Goal: Transaction & Acquisition: Purchase product/service

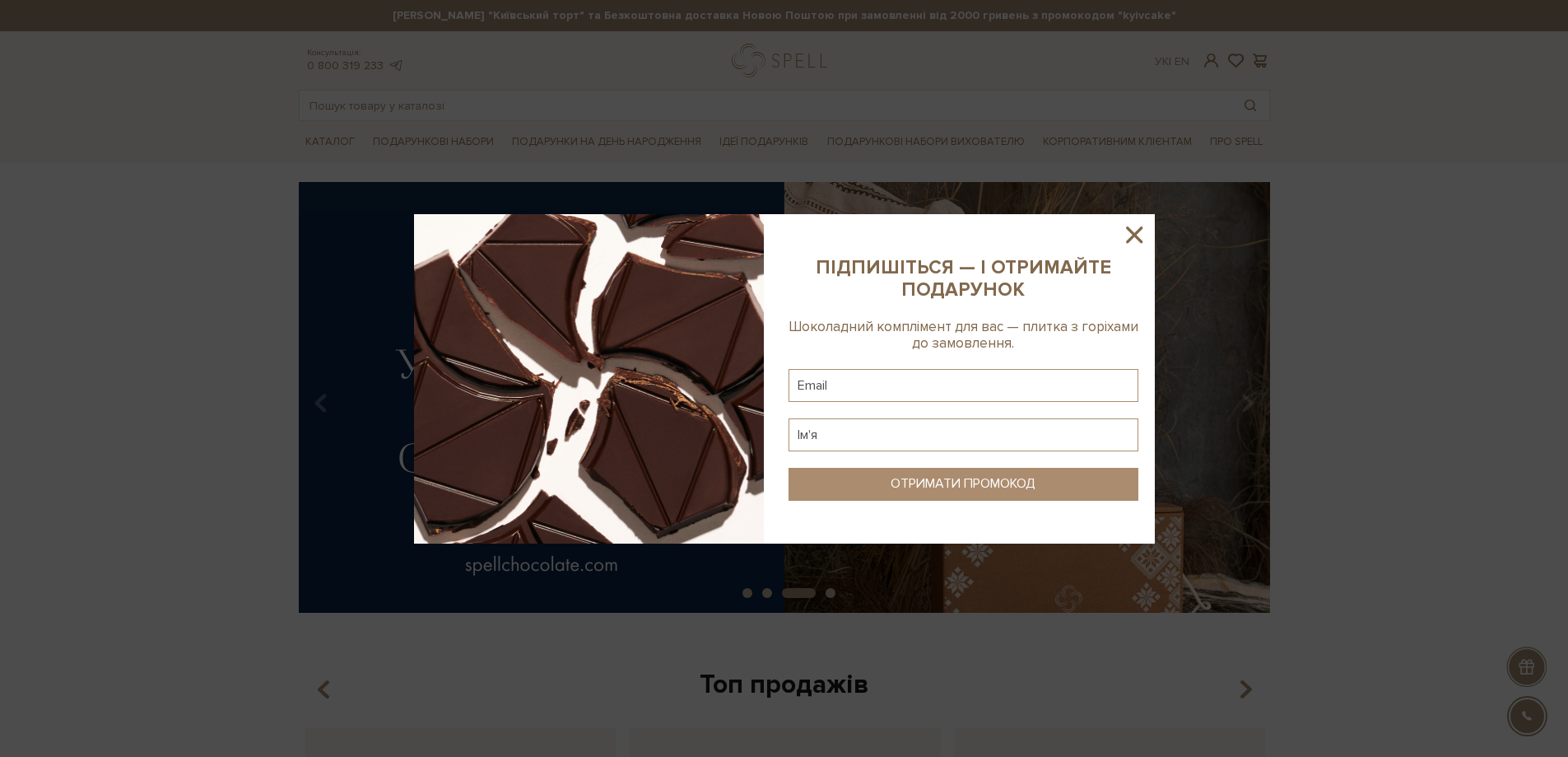
click at [1142, 236] on icon at bounding box center [1134, 235] width 28 height 28
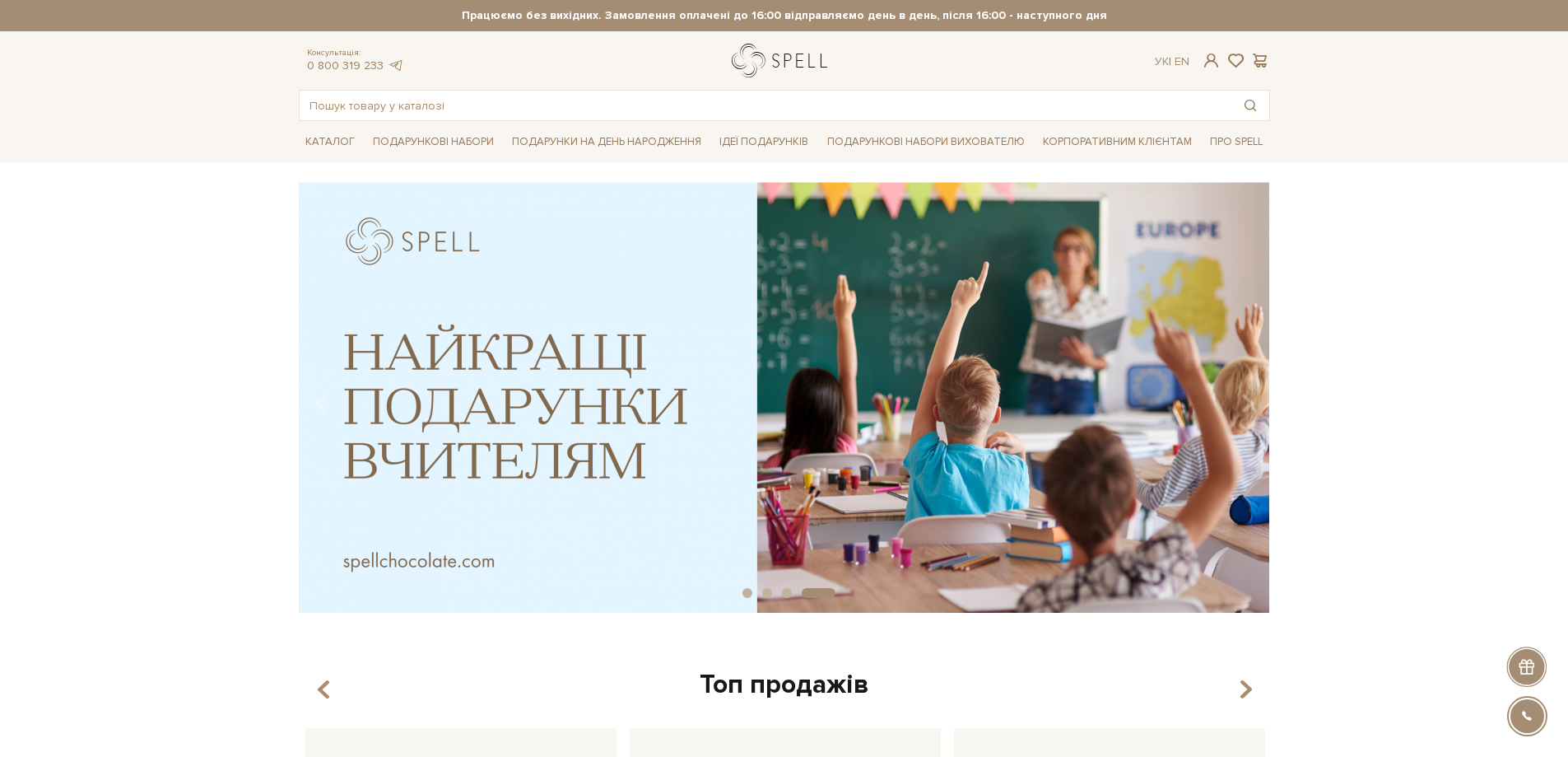
click at [756, 66] on link "logo" at bounding box center [783, 60] width 103 height 34
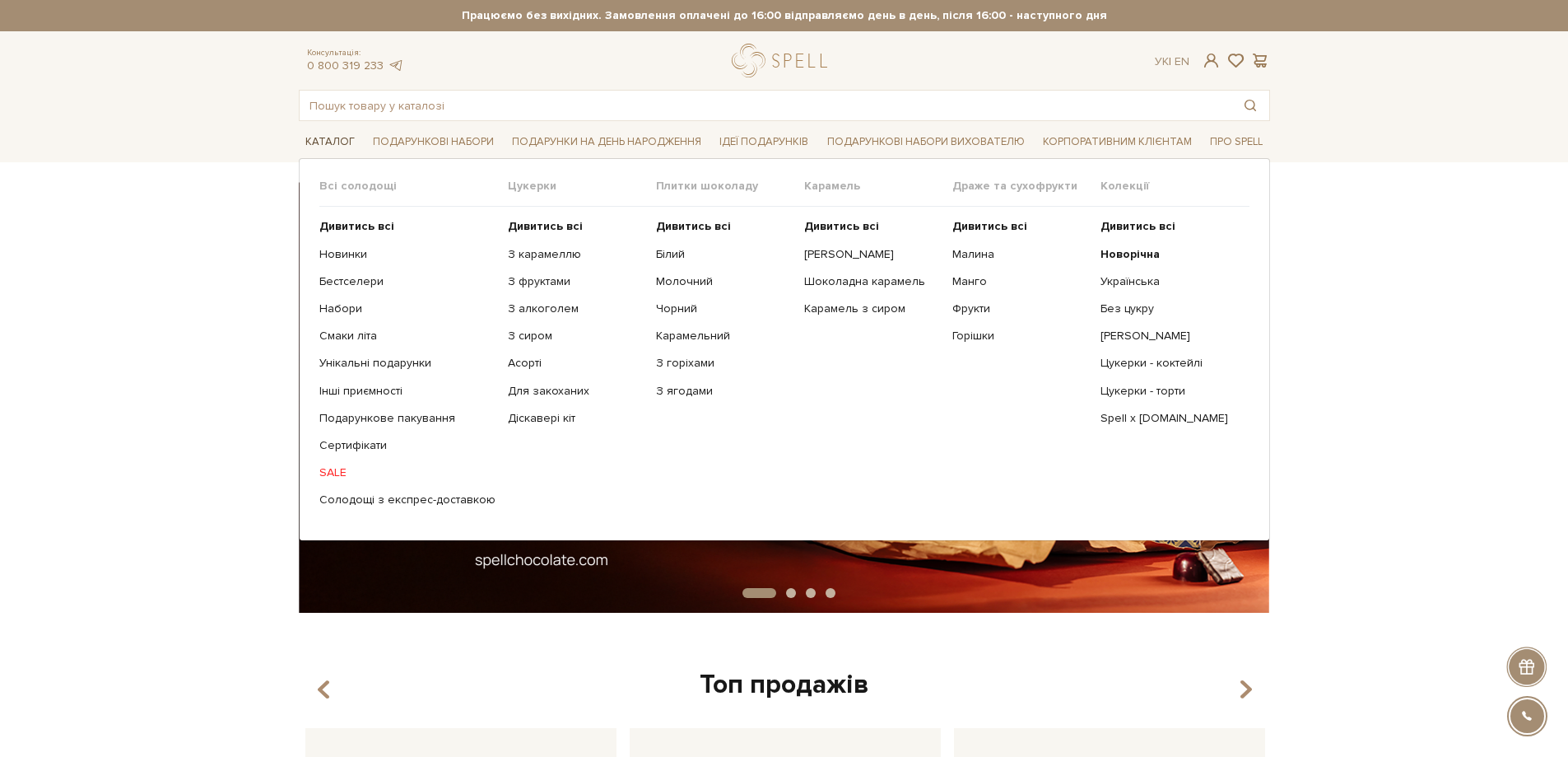
click at [318, 140] on link "Каталог" at bounding box center [330, 142] width 63 height 26
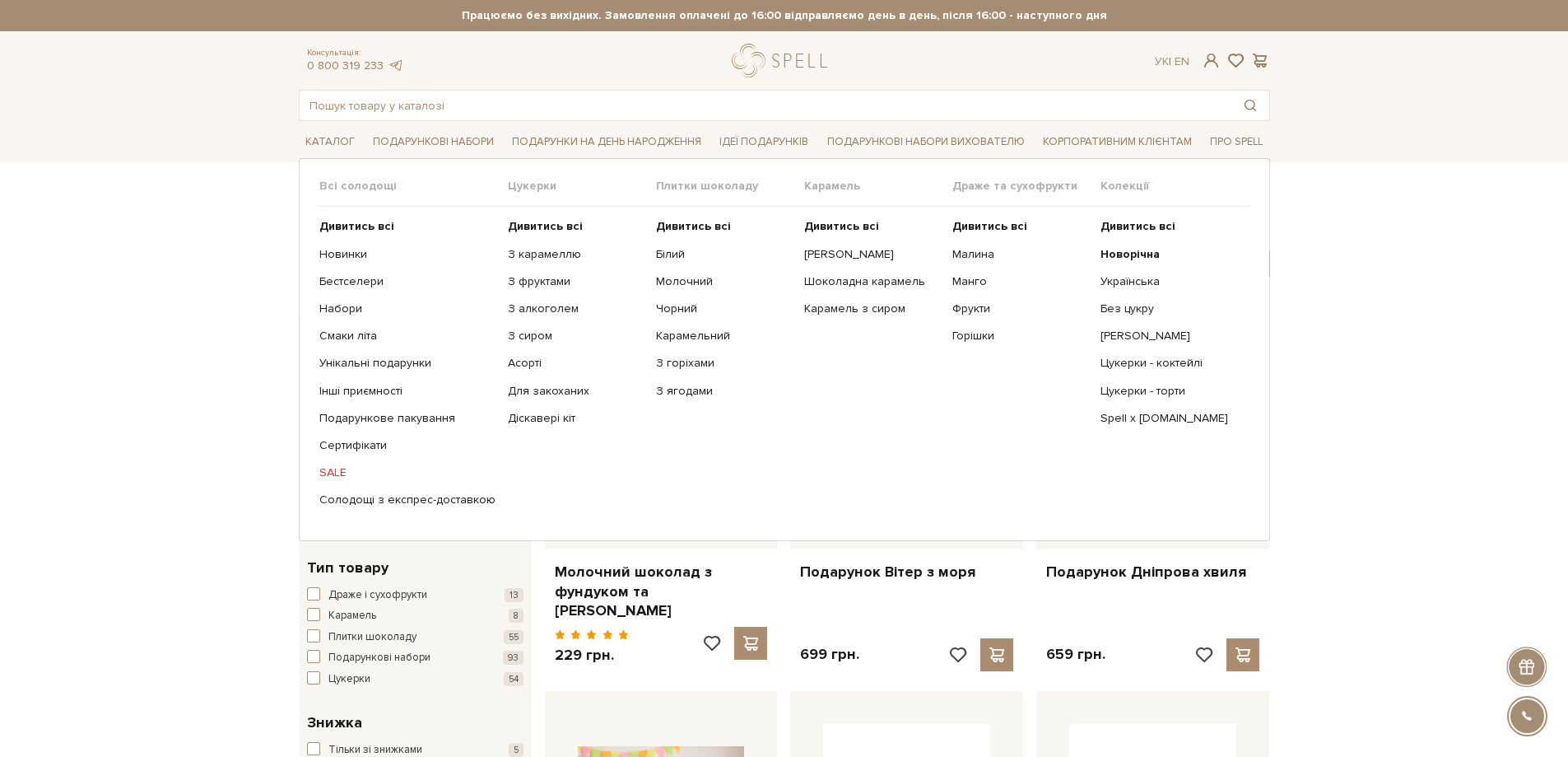
click at [338, 469] on ul "Дивитись всі Новинки Бестселери Набори Смаки літа Інші приємності" at bounding box center [413, 363] width 189 height 313
click at [338, 469] on link "SALE" at bounding box center [407, 472] width 176 height 15
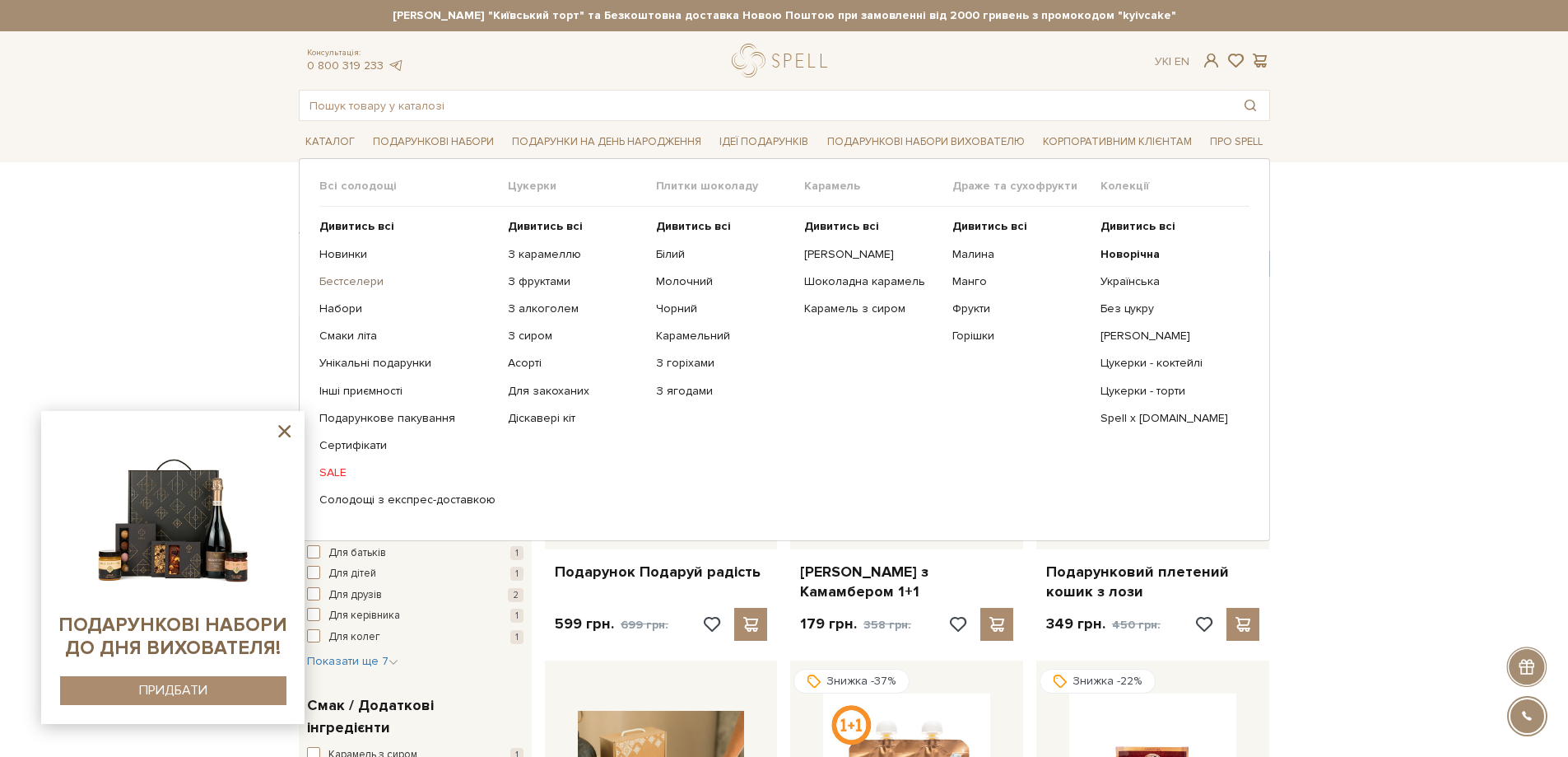
click at [336, 278] on link "Бестселери" at bounding box center [407, 281] width 176 height 15
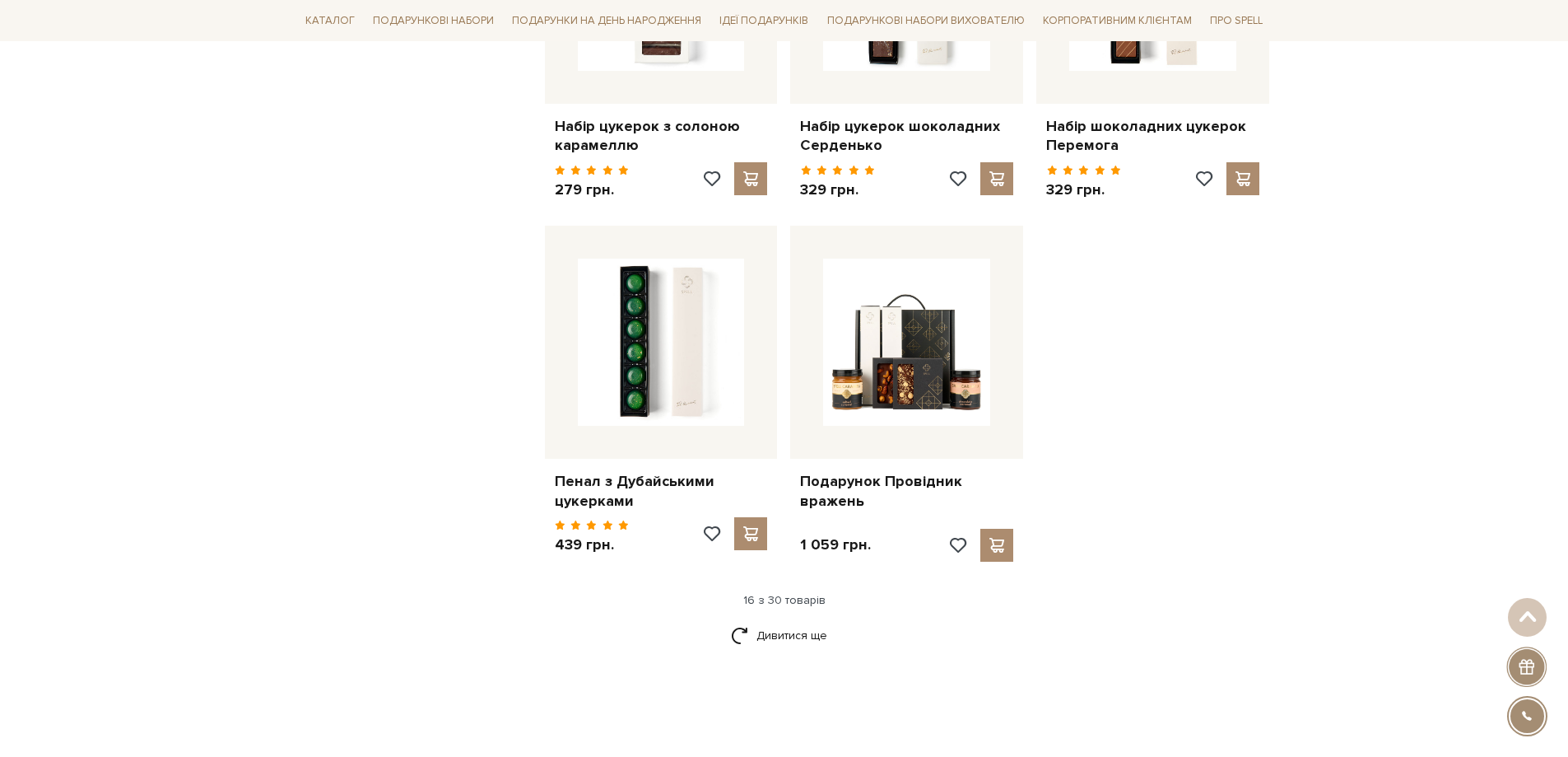
scroll to position [1976, 0]
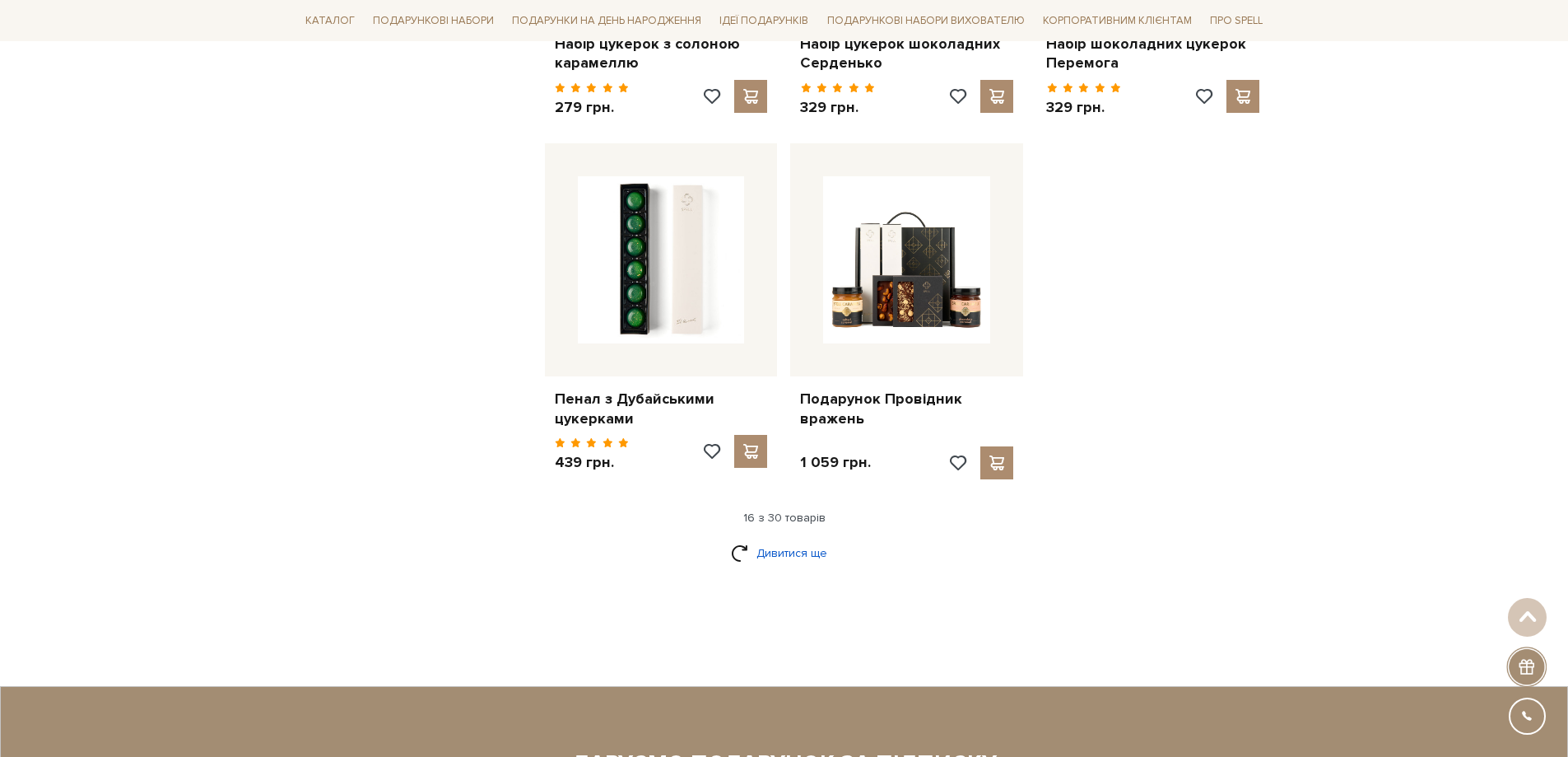
click at [766, 538] on link "Дивитися ще" at bounding box center [784, 552] width 107 height 29
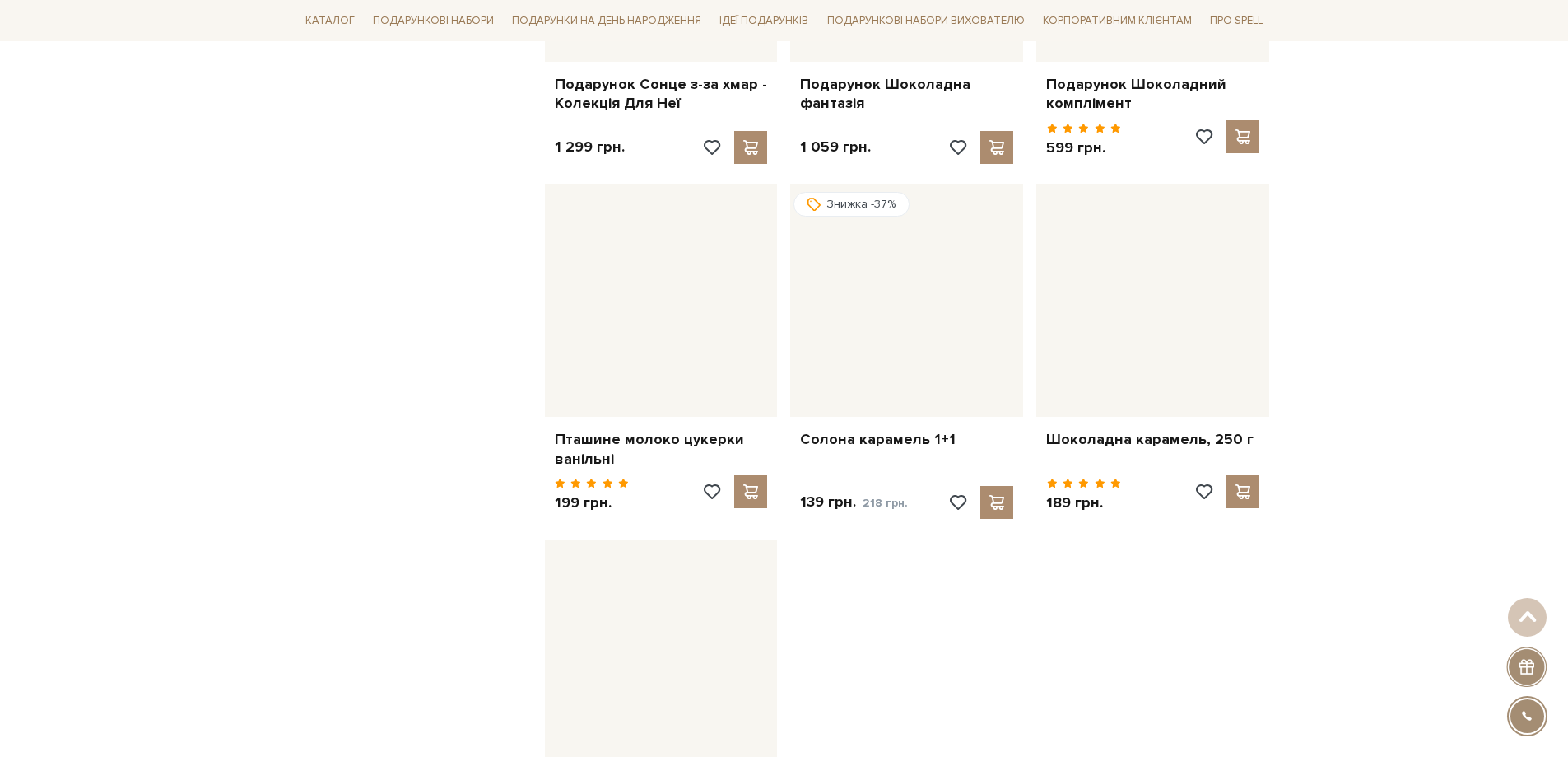
scroll to position [3623, 0]
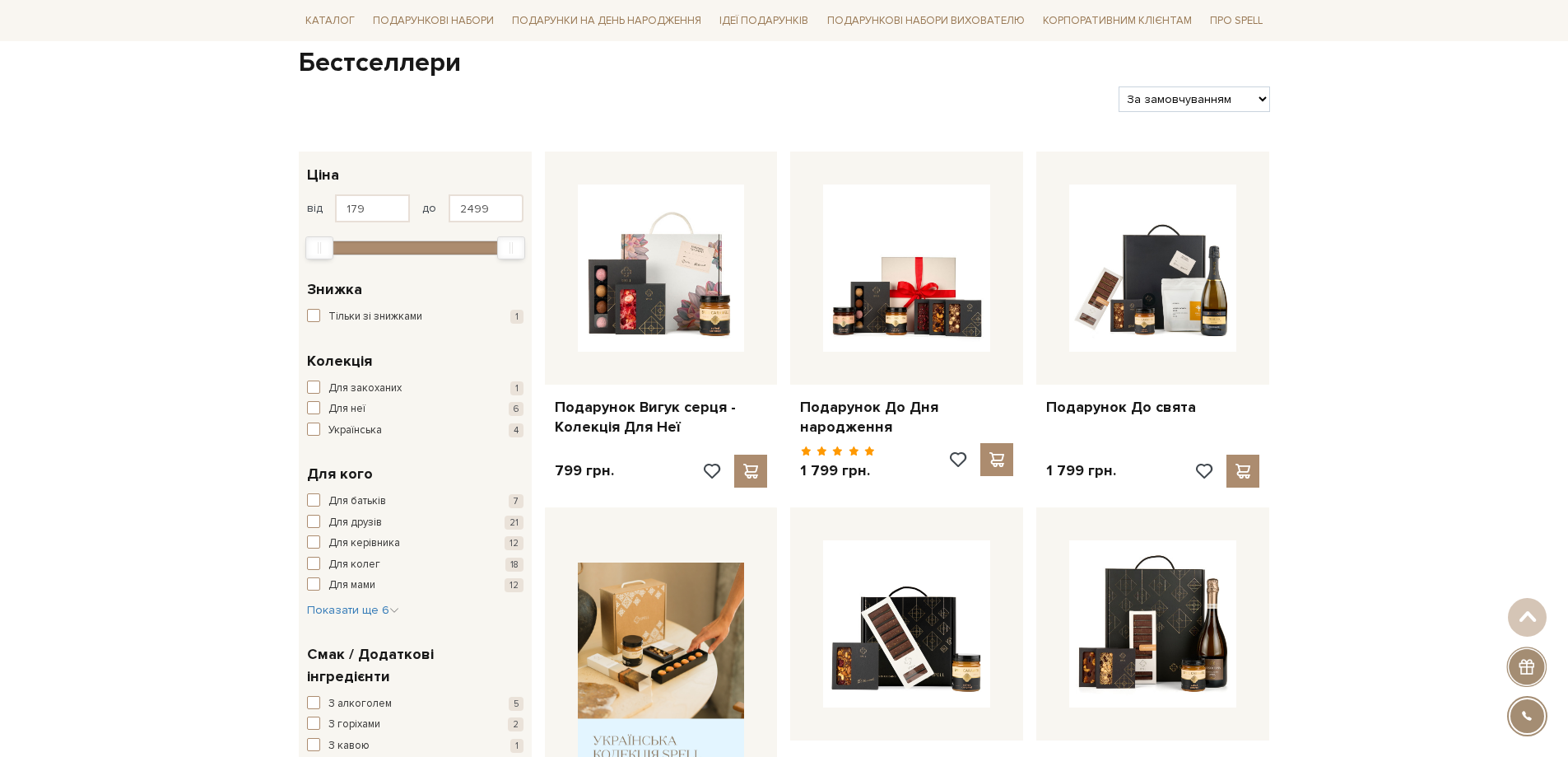
scroll to position [411, 0]
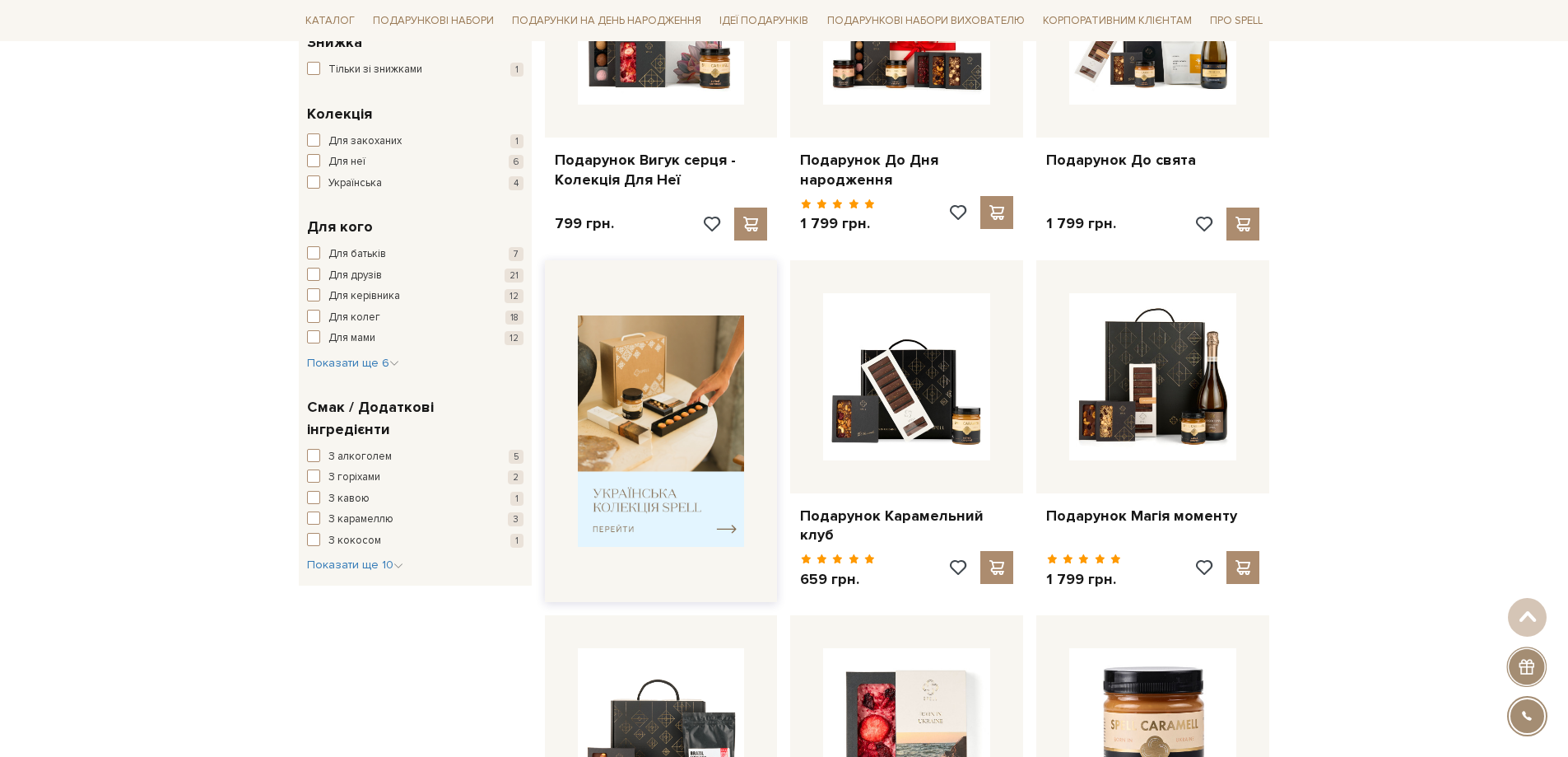
click at [660, 432] on img at bounding box center [661, 431] width 167 height 231
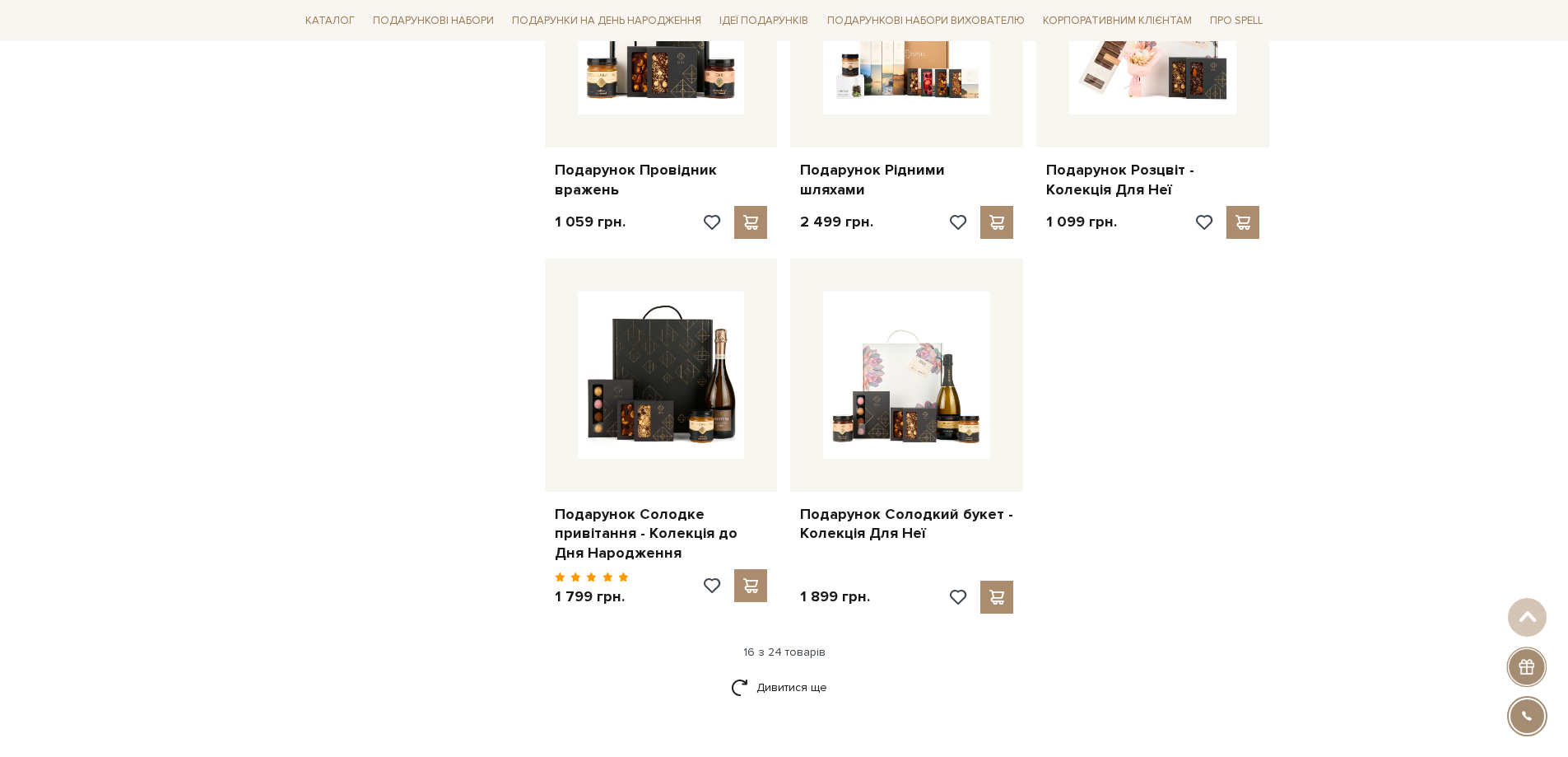
scroll to position [1976, 0]
